Goal: Find specific page/section

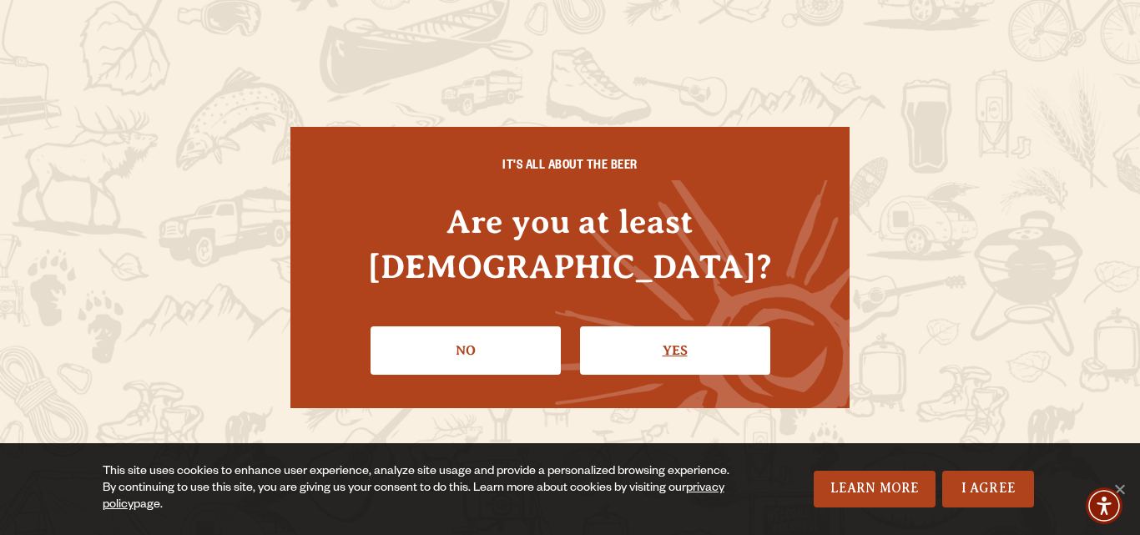
click at [645, 335] on link "Yes" at bounding box center [675, 350] width 190 height 48
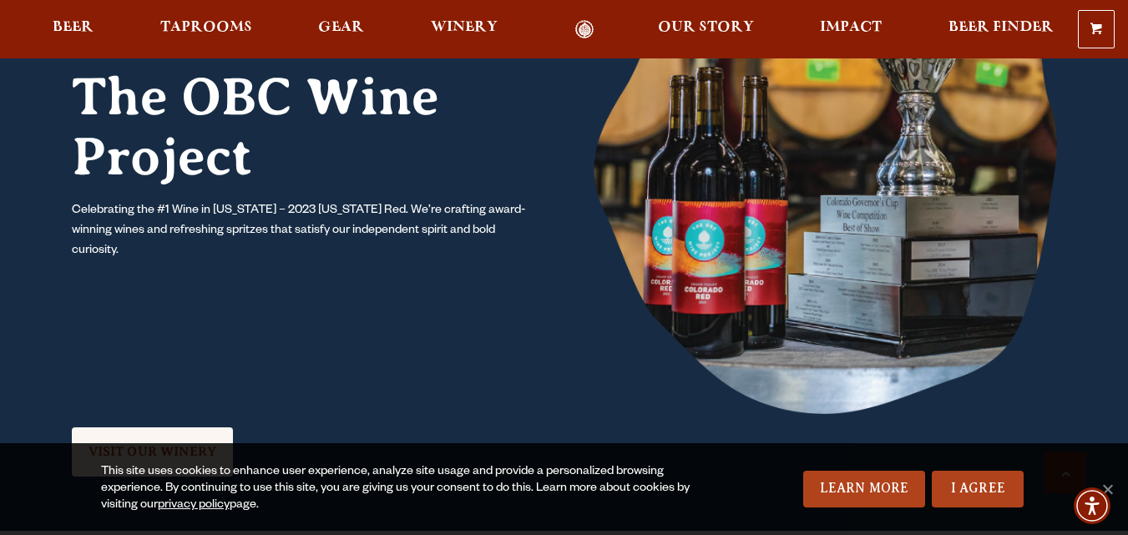
scroll to position [1670, 0]
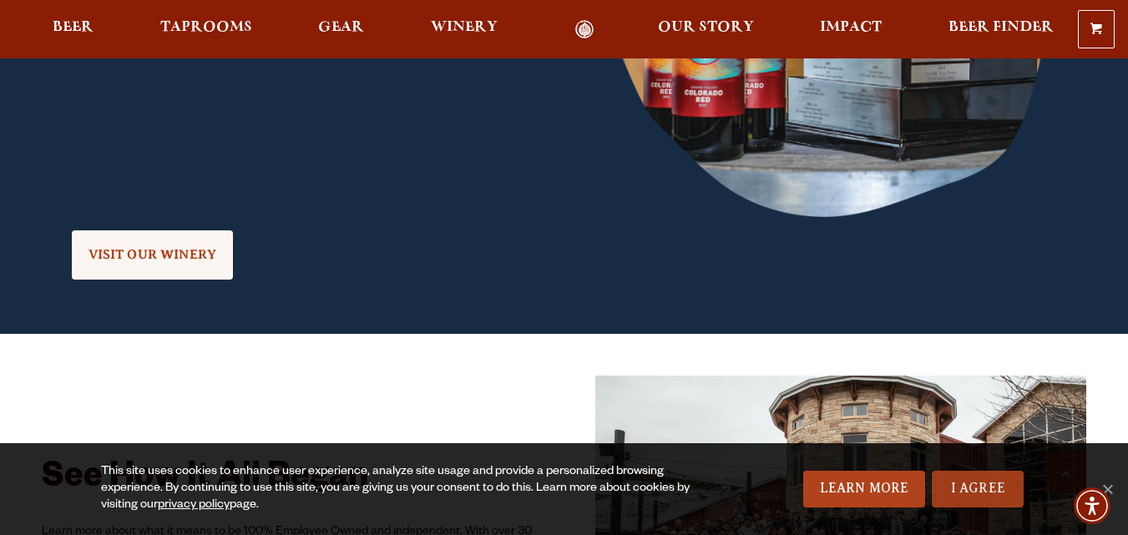
click at [983, 488] on link "I Agree" at bounding box center [978, 489] width 92 height 37
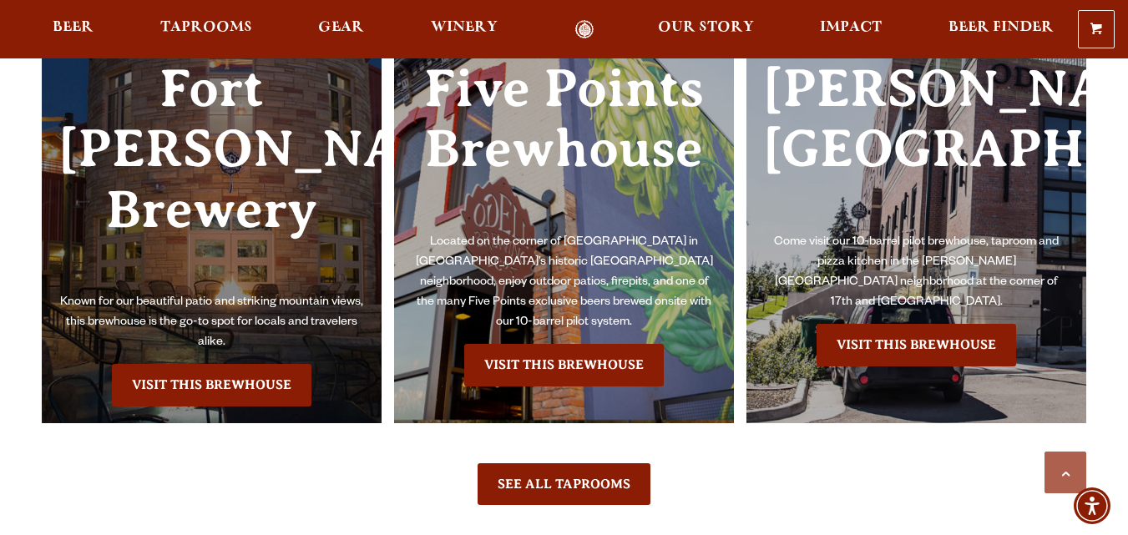
scroll to position [3757, 0]
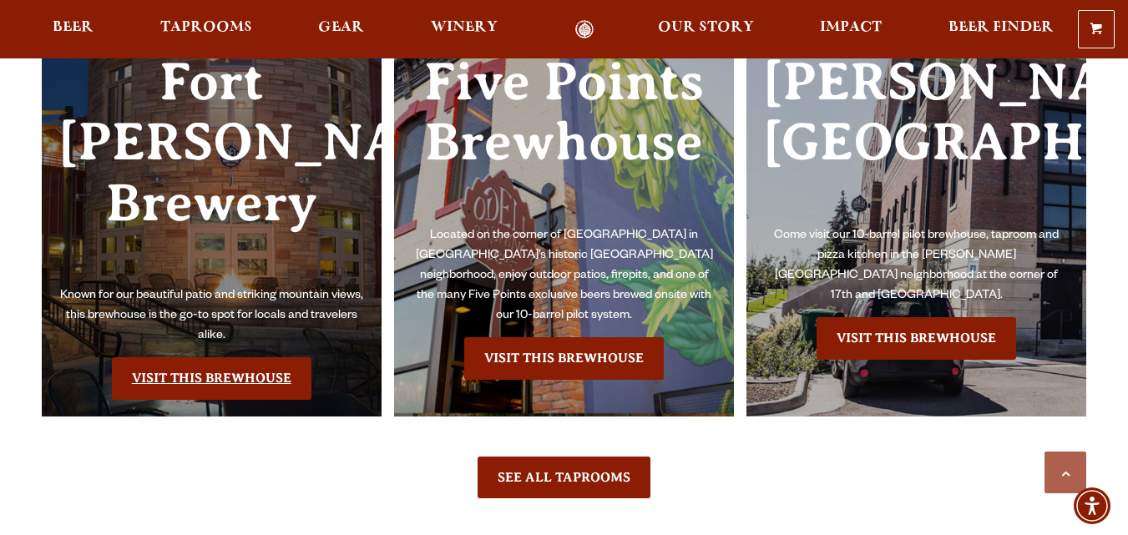
click at [129, 357] on link "Visit this Brewhouse" at bounding box center [212, 378] width 200 height 42
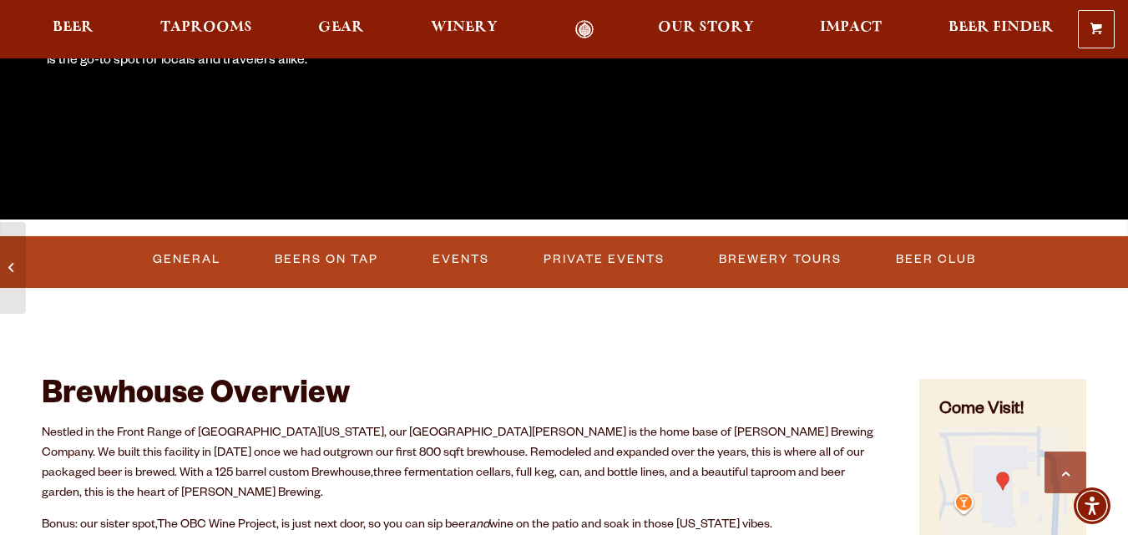
scroll to position [501, 0]
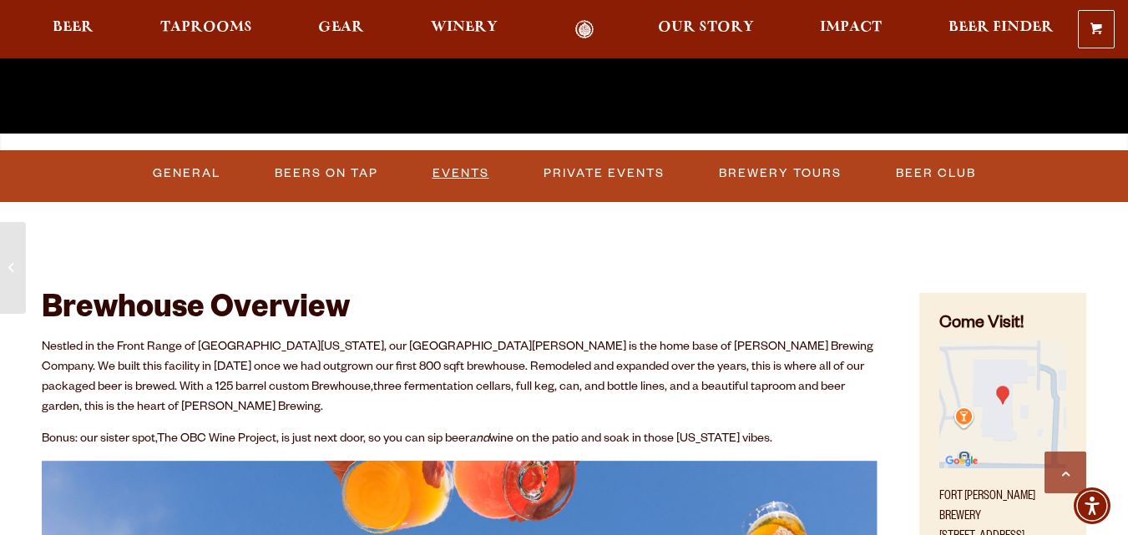
click at [457, 159] on link "Events" at bounding box center [461, 173] width 70 height 38
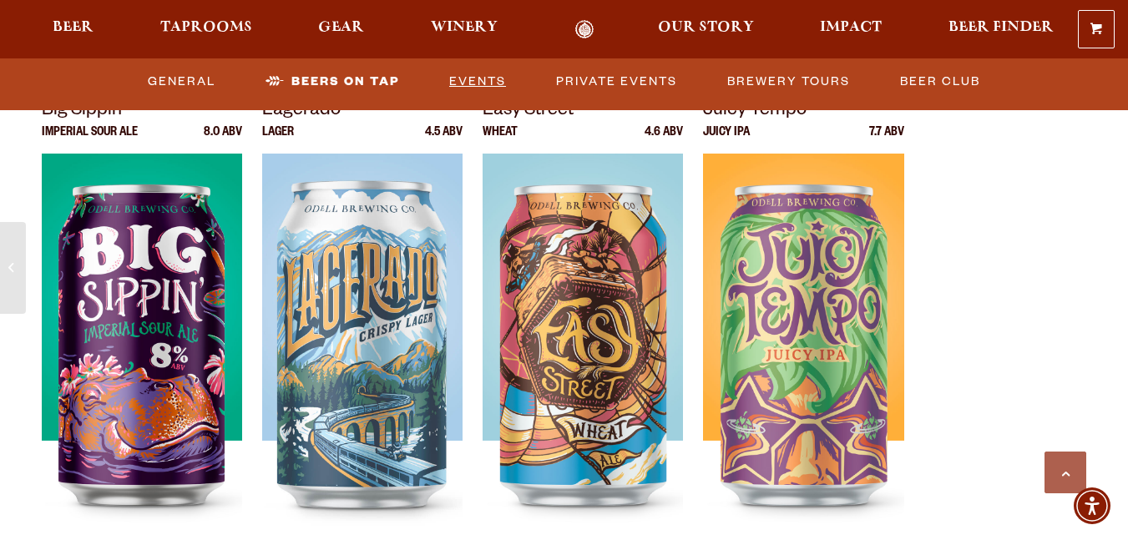
scroll to position [5450, 0]
